Goal: Information Seeking & Learning: Stay updated

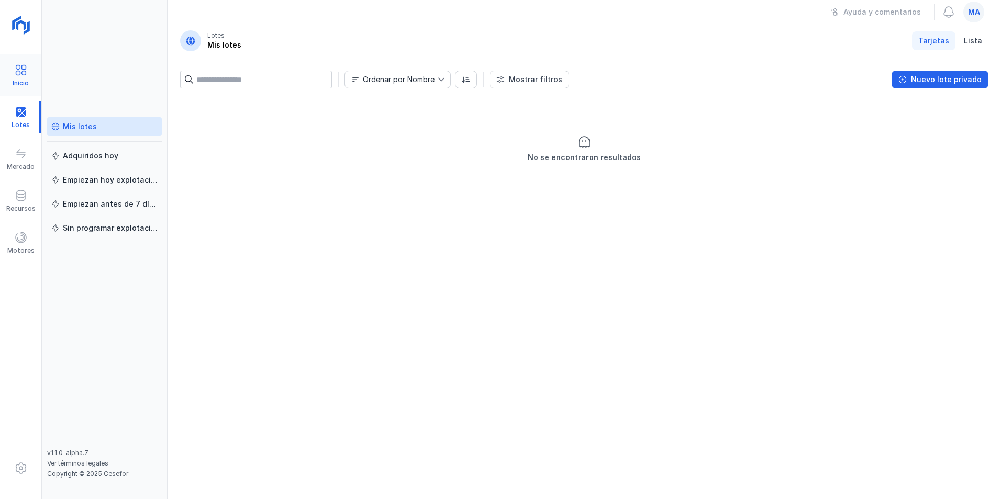
click at [15, 80] on div "Inicio" at bounding box center [21, 83] width 16 height 8
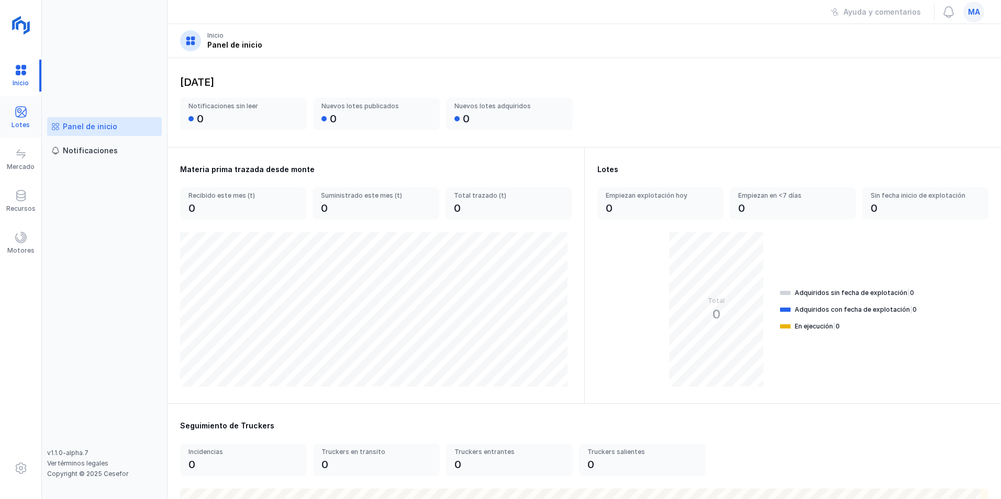
click at [17, 114] on span at bounding box center [21, 112] width 13 height 13
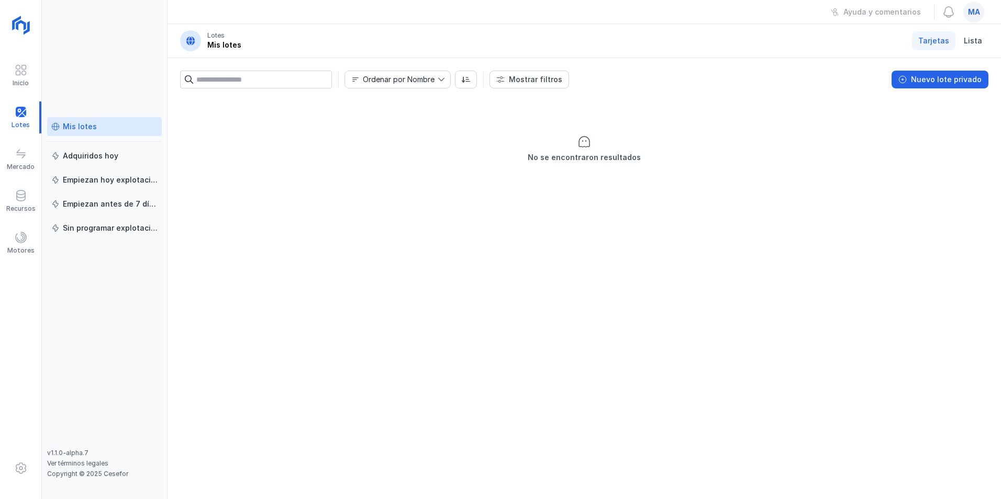
click at [286, 84] on input "text" at bounding box center [264, 80] width 136 height 18
click at [23, 70] on span at bounding box center [21, 70] width 13 height 13
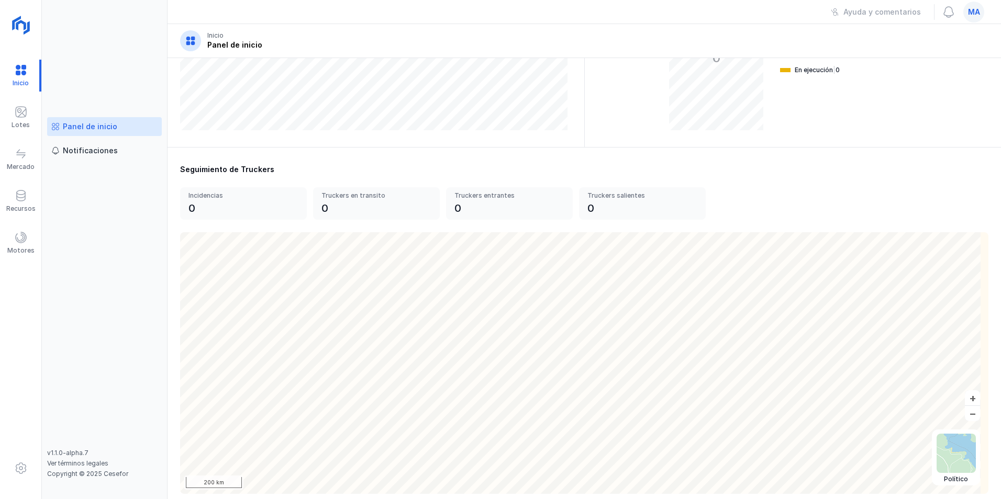
scroll to position [268, 0]
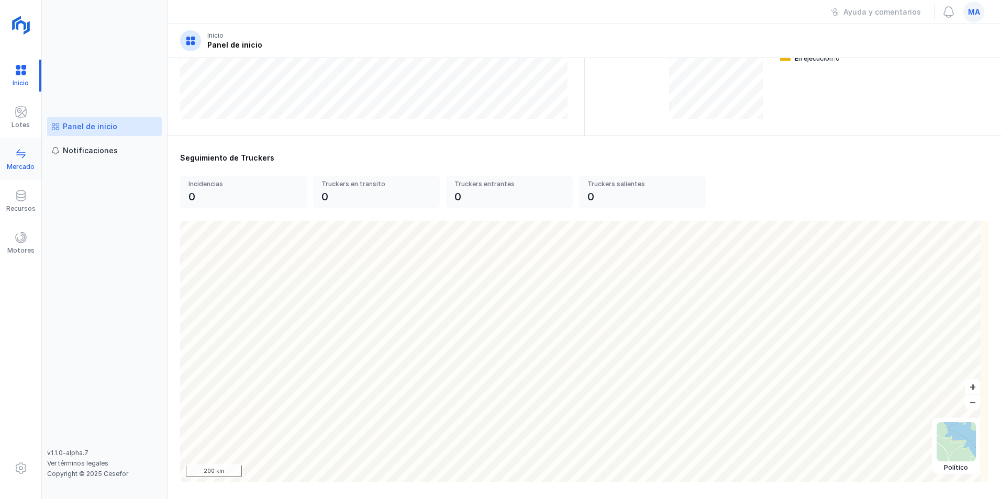
click at [19, 163] on div "Mercado" at bounding box center [21, 167] width 28 height 8
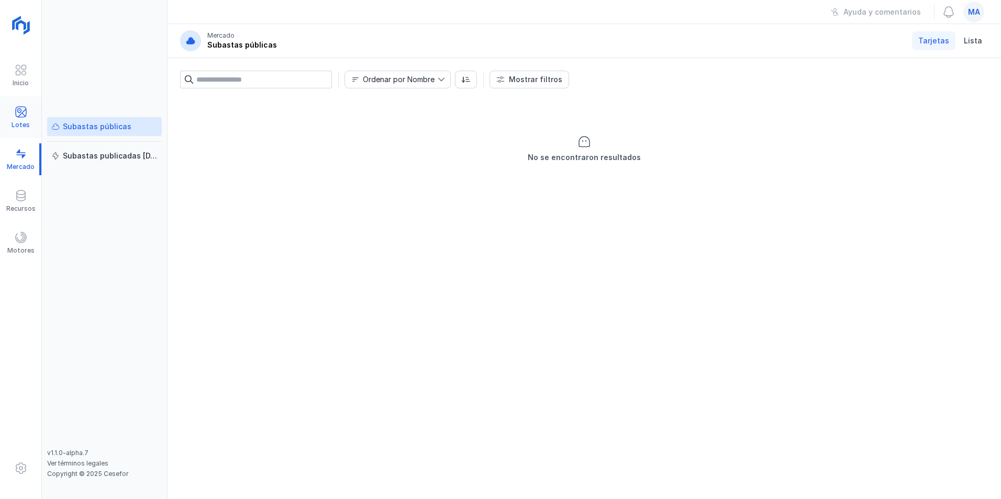
click at [17, 106] on span at bounding box center [21, 112] width 13 height 13
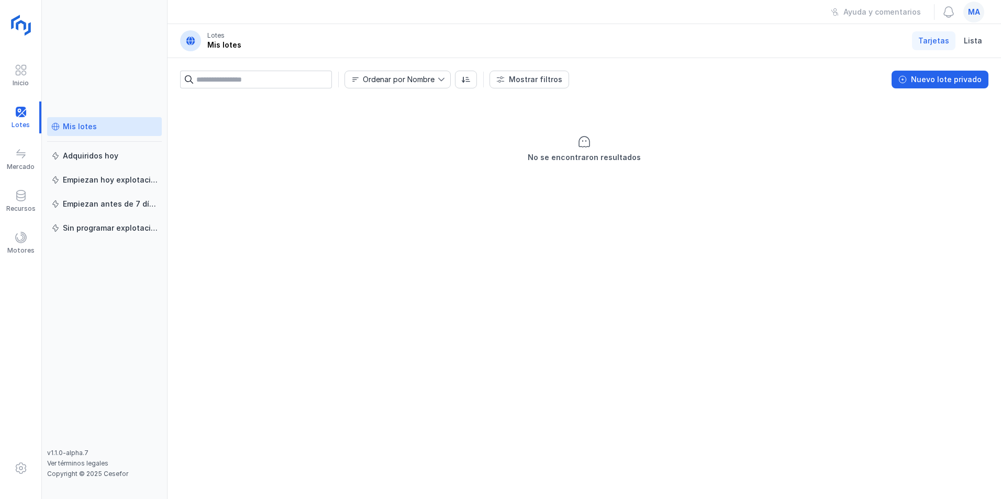
click at [19, 25] on img at bounding box center [22, 26] width 26 height 26
click at [24, 68] on span at bounding box center [21, 70] width 13 height 13
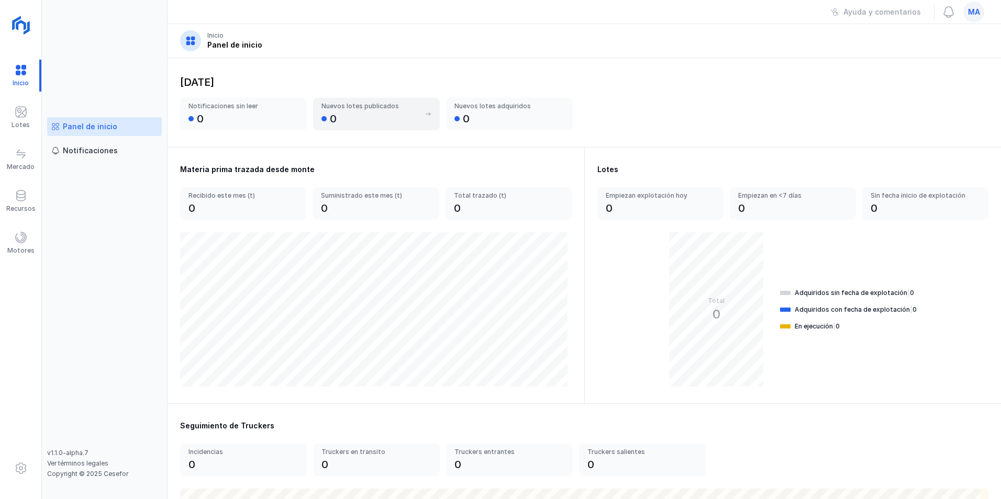
click at [362, 110] on div "Nuevos lotes publicados" at bounding box center [370, 106] width 98 height 8
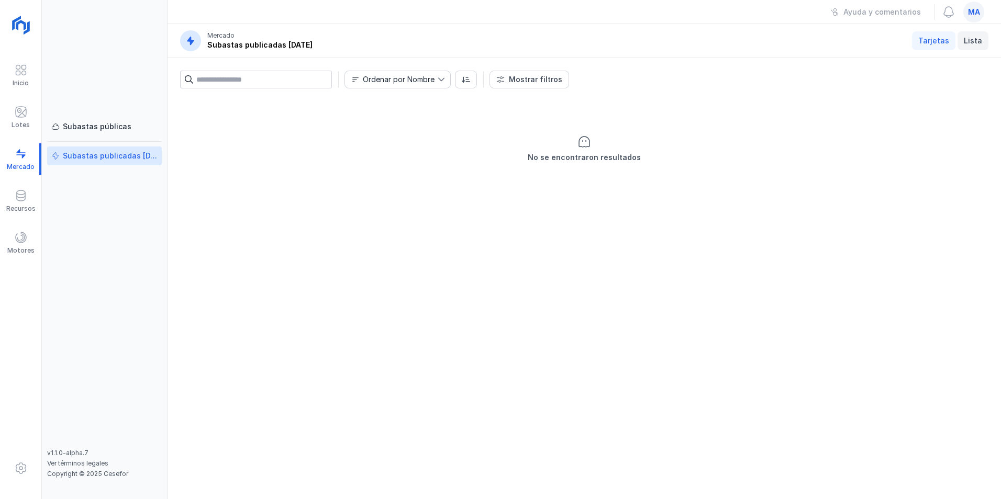
click at [976, 32] on link "Lista" at bounding box center [972, 40] width 31 height 19
